Goal: Task Accomplishment & Management: Manage account settings

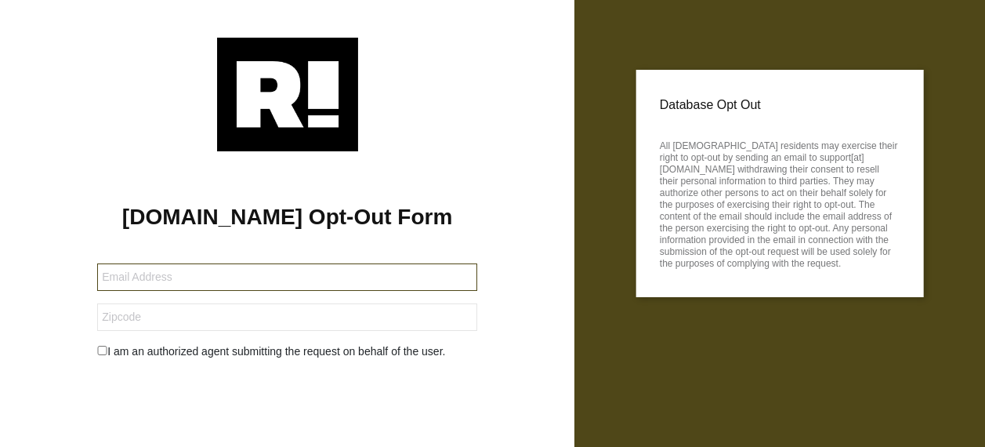
click at [213, 282] on input "text" at bounding box center [287, 276] width 380 height 27
type input "[EMAIL_ADDRESS][DOMAIN_NAME]"
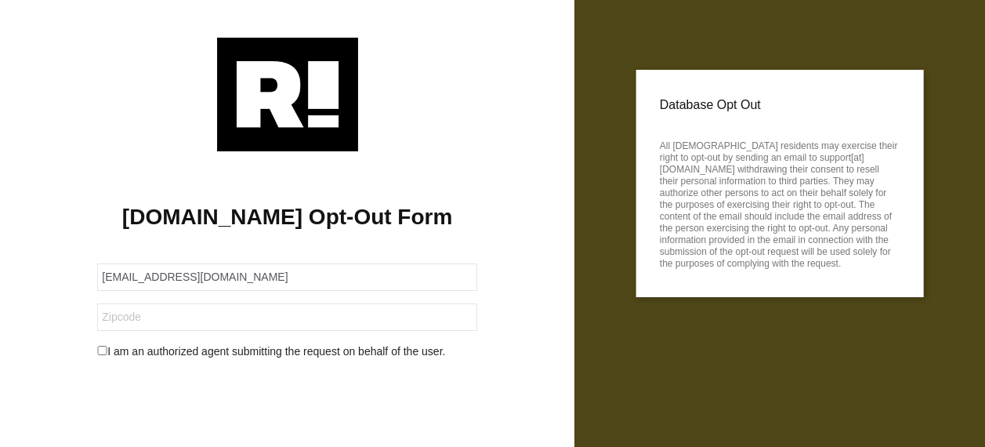
type input "60630-4019"
click at [102, 353] on input "checkbox" at bounding box center [102, 350] width 10 height 9
checkbox input "true"
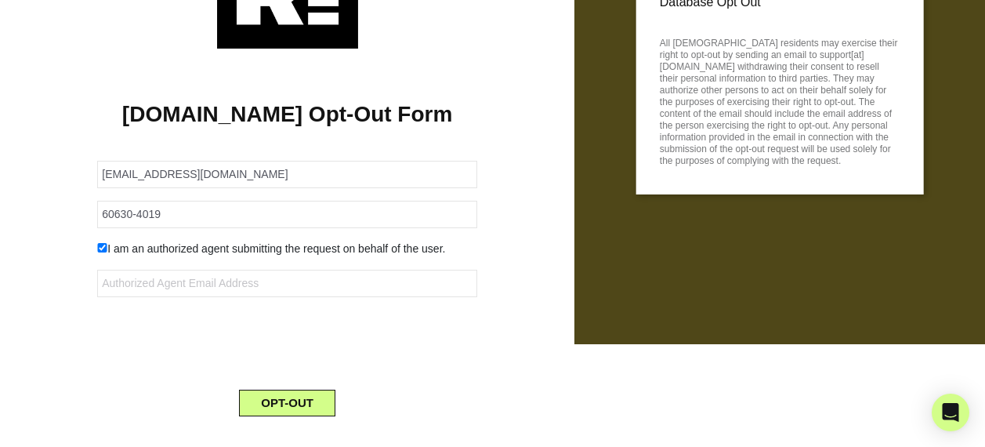
scroll to position [130, 0]
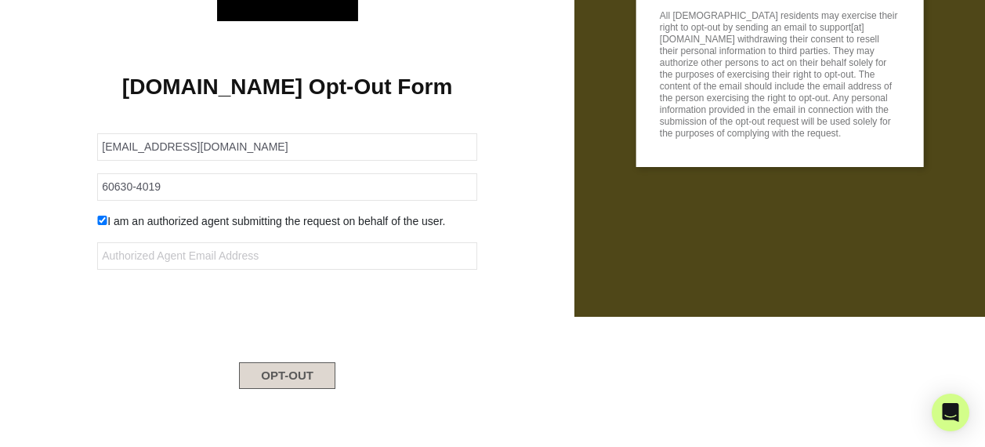
click at [288, 374] on button "OPT-OUT" at bounding box center [287, 375] width 96 height 27
